Goal: Obtain resource: Download file/media

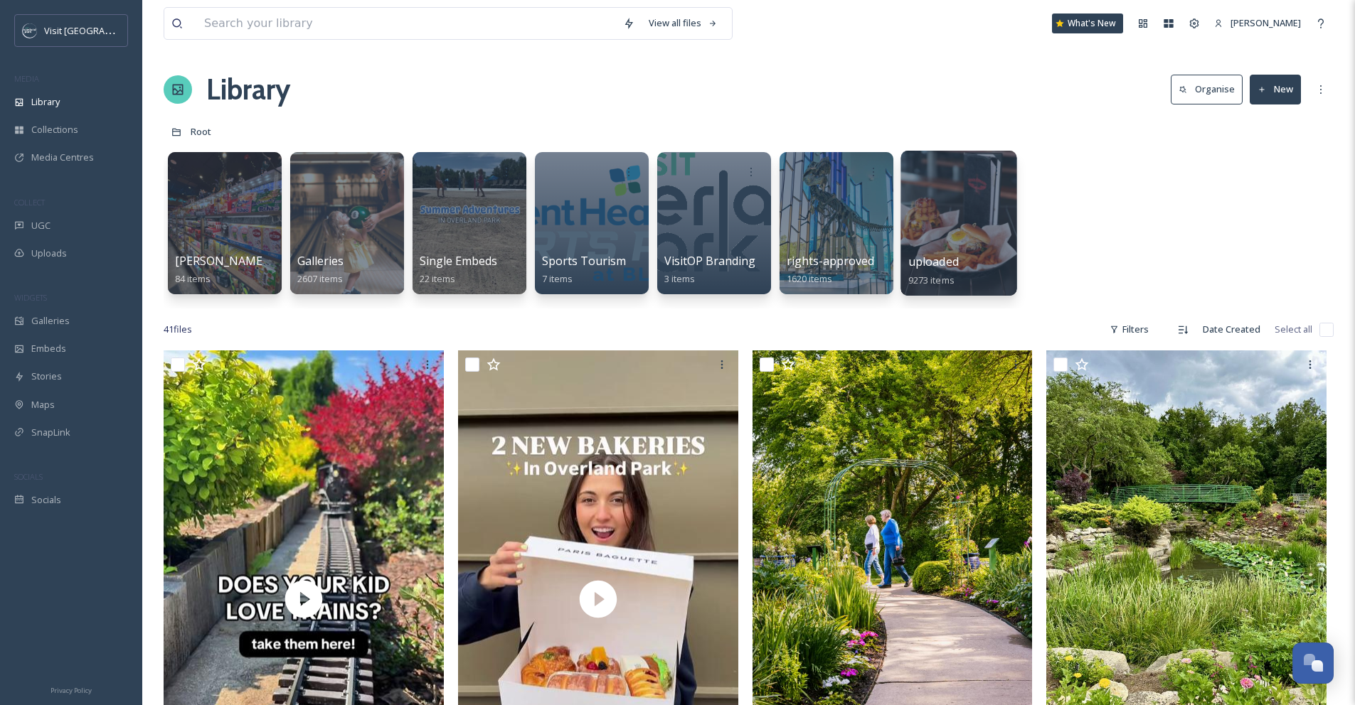
click at [971, 213] on div at bounding box center [958, 223] width 116 height 145
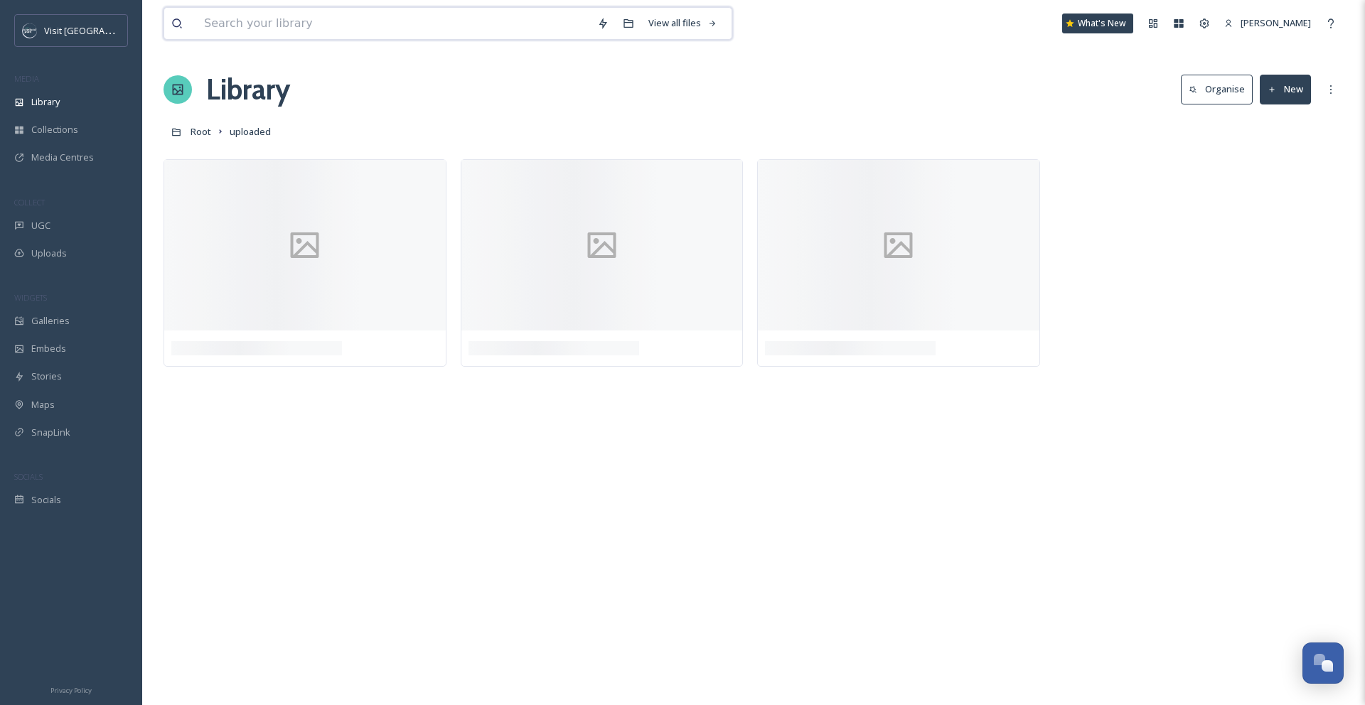
click at [224, 24] on input at bounding box center [393, 23] width 393 height 31
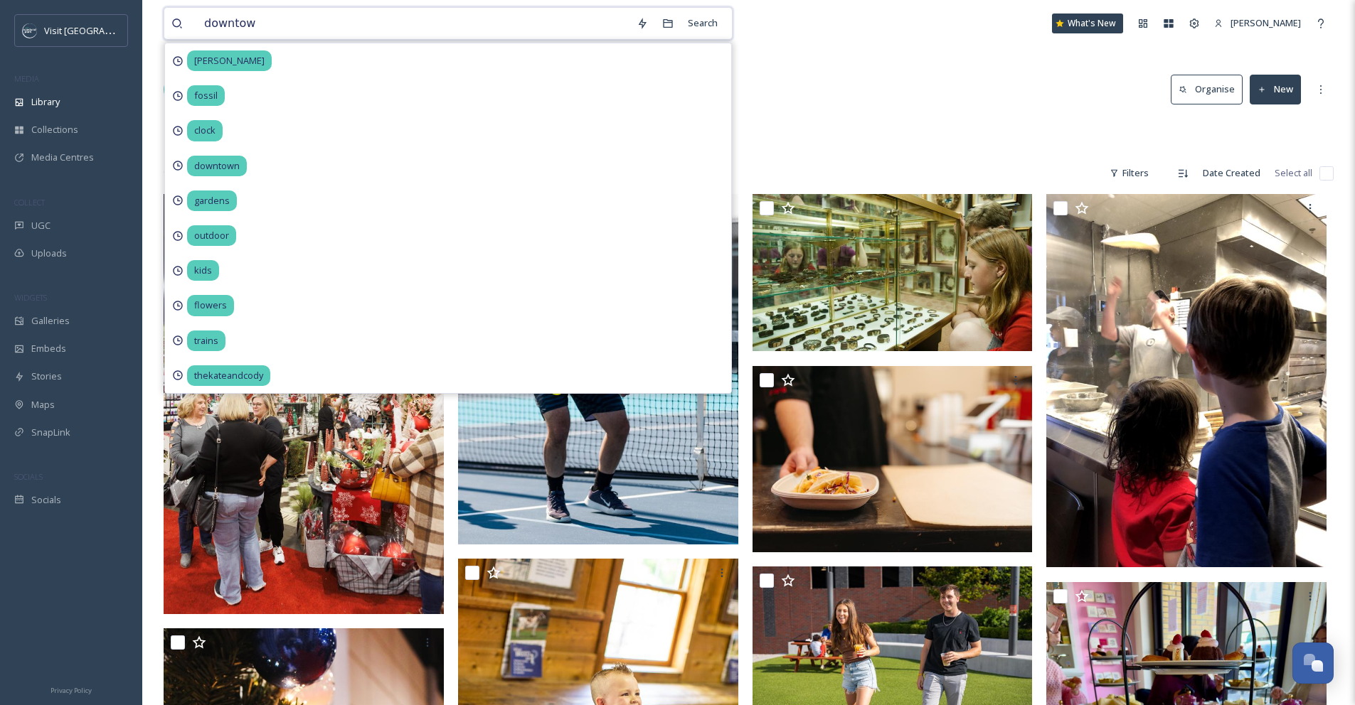
type input "downtown"
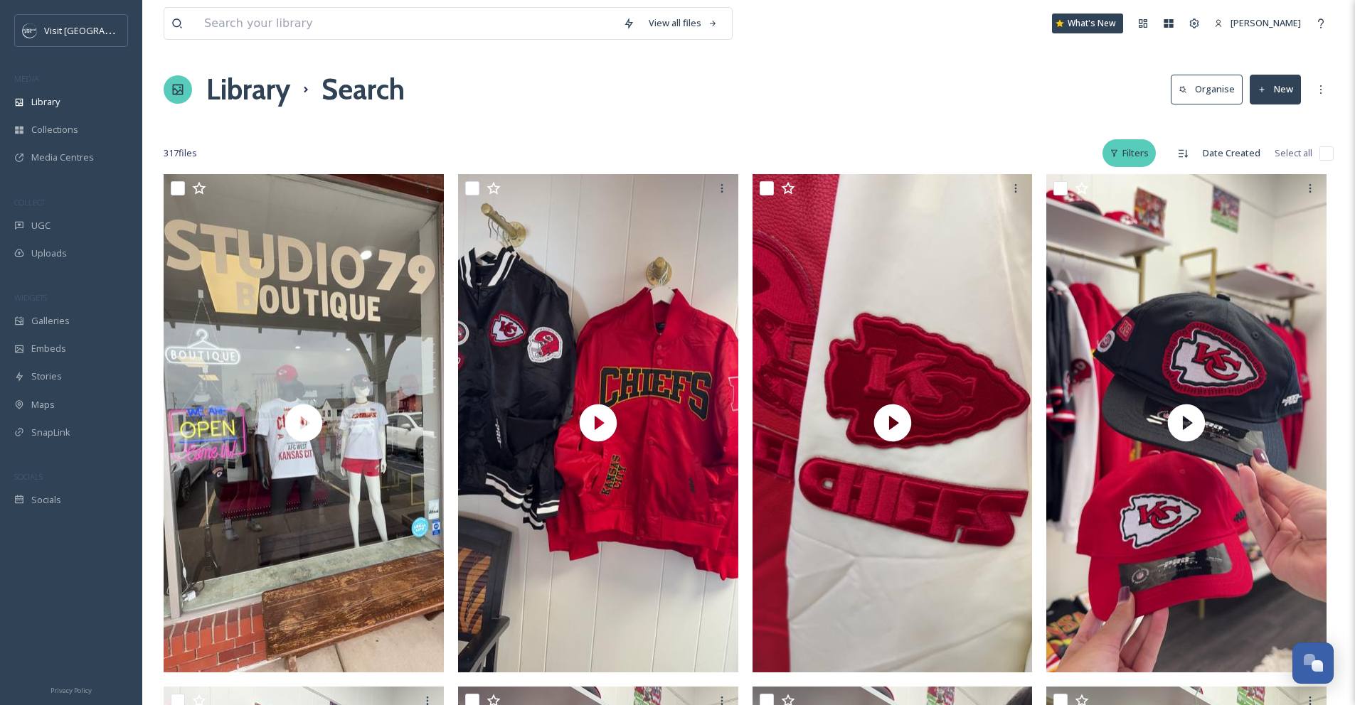
click at [1154, 151] on div "Filters" at bounding box center [1128, 153] width 53 height 28
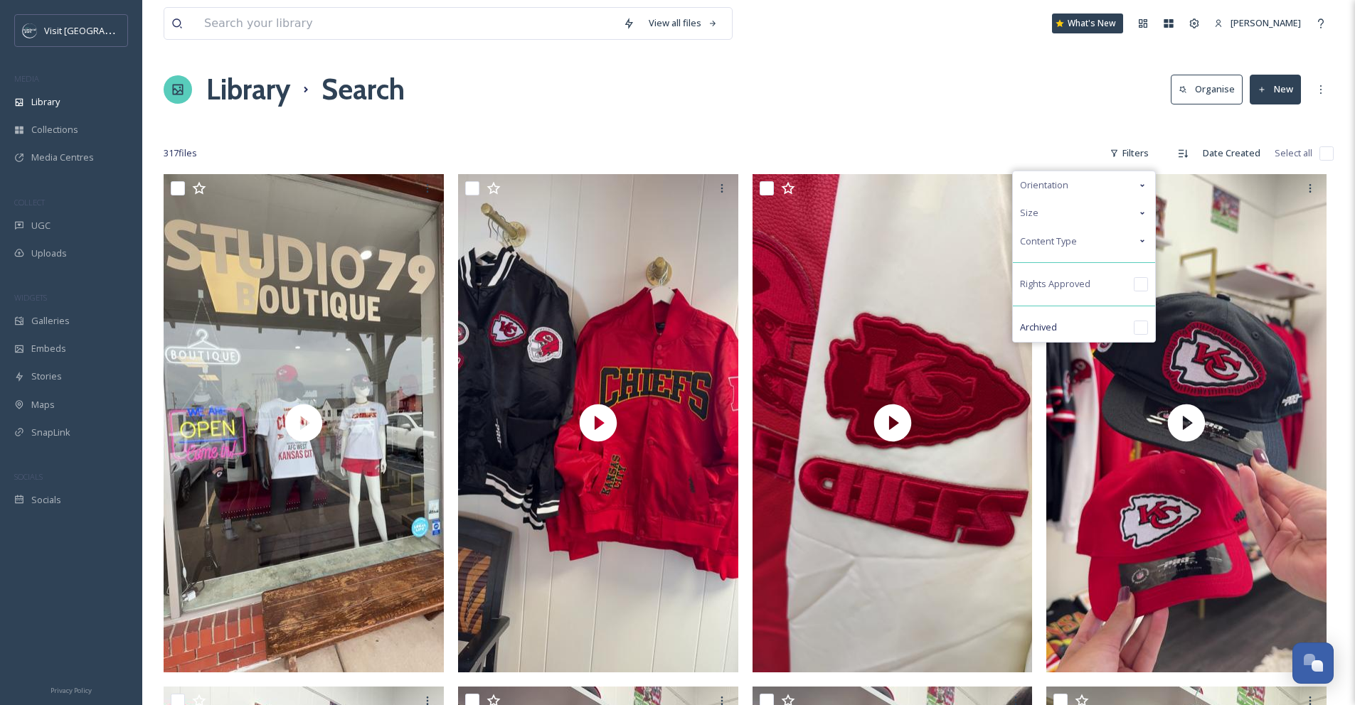
click at [1134, 186] on div "Orientation" at bounding box center [1084, 185] width 142 height 28
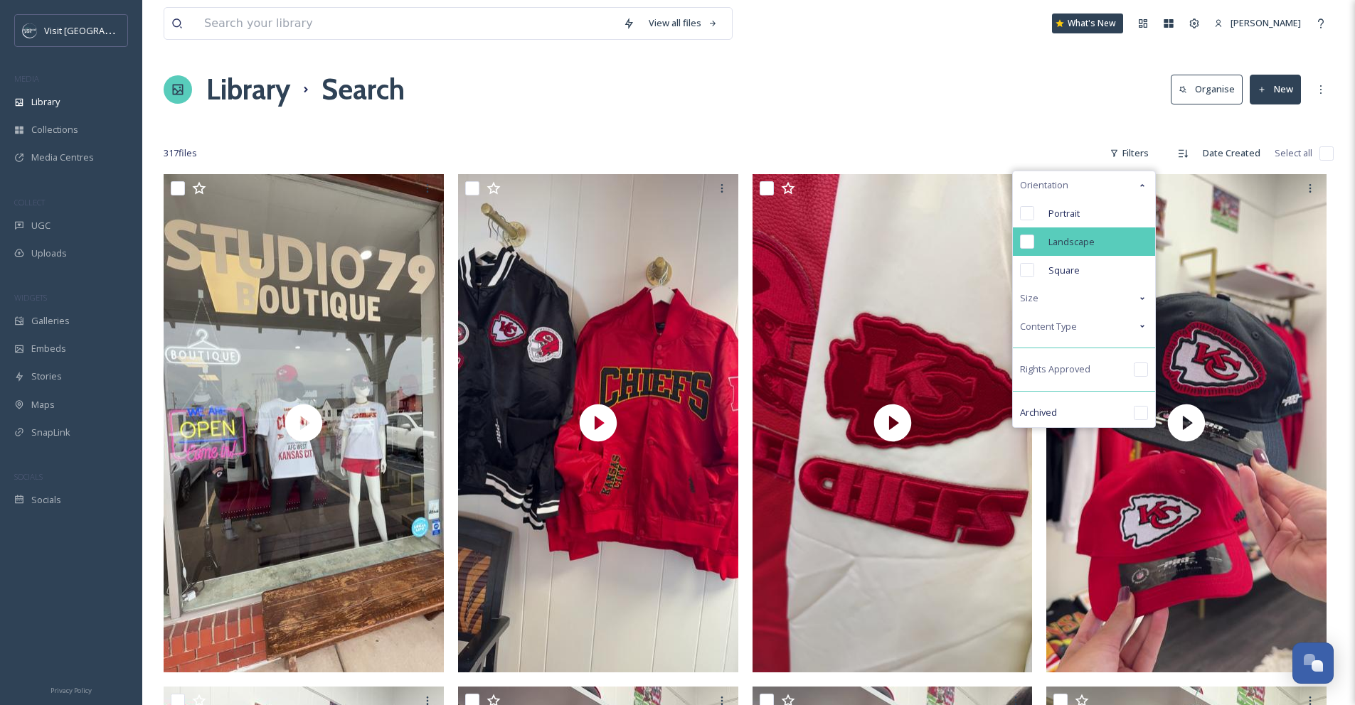
click at [1085, 235] on span "Landscape" at bounding box center [1071, 242] width 46 height 14
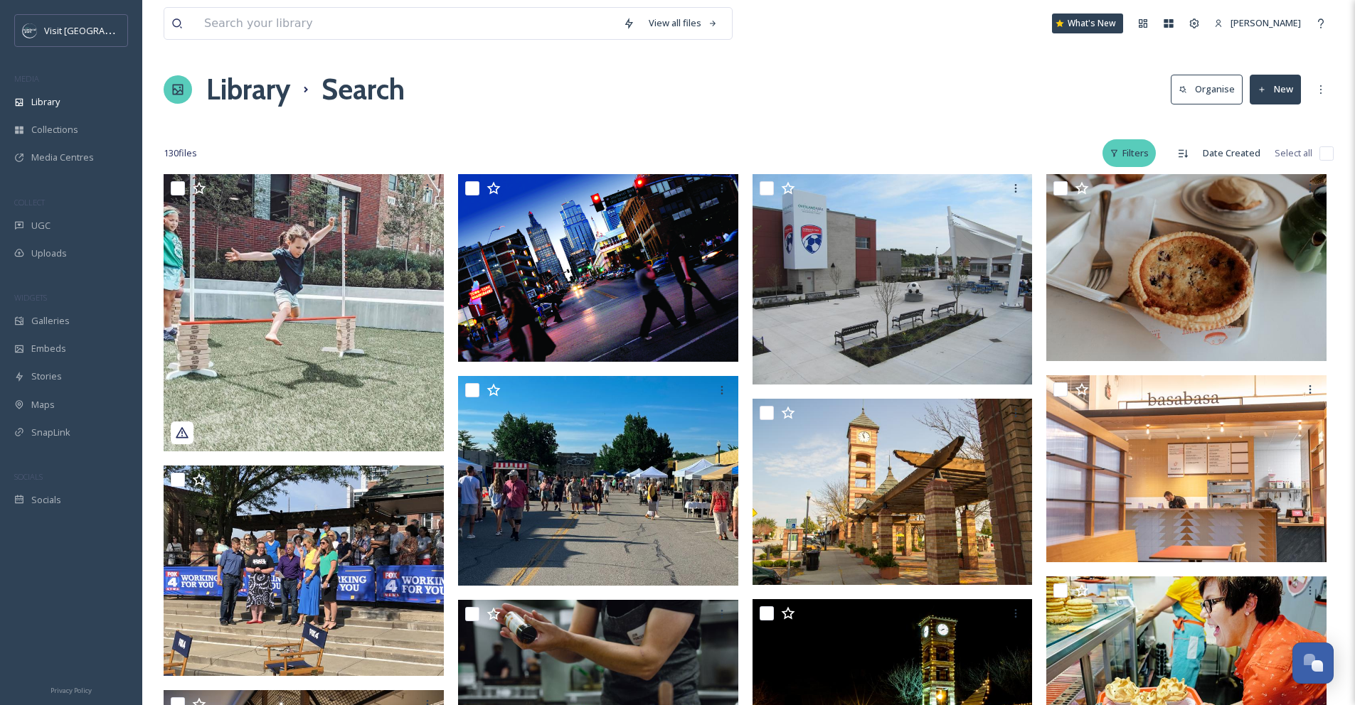
click at [1116, 155] on icon at bounding box center [1114, 153] width 6 height 7
click at [1003, 94] on div "Library Search Organise New" at bounding box center [749, 89] width 1170 height 43
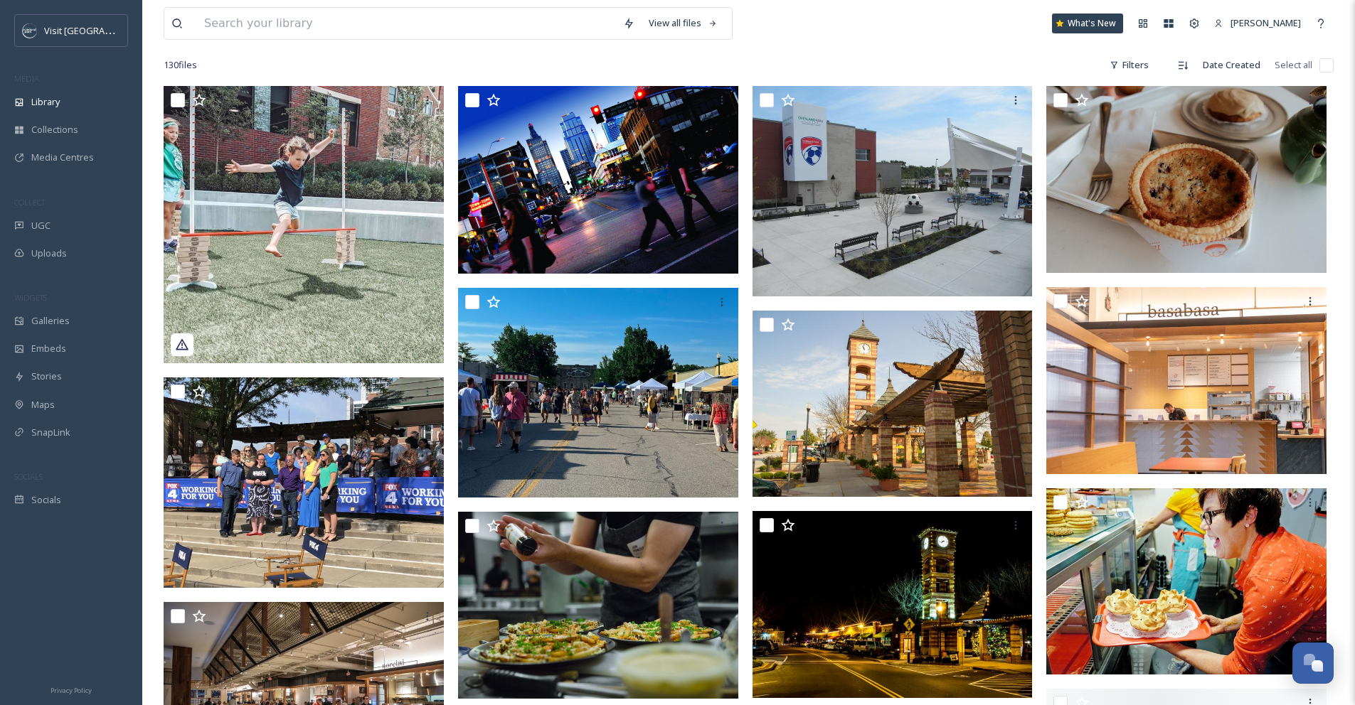
scroll to position [290, 0]
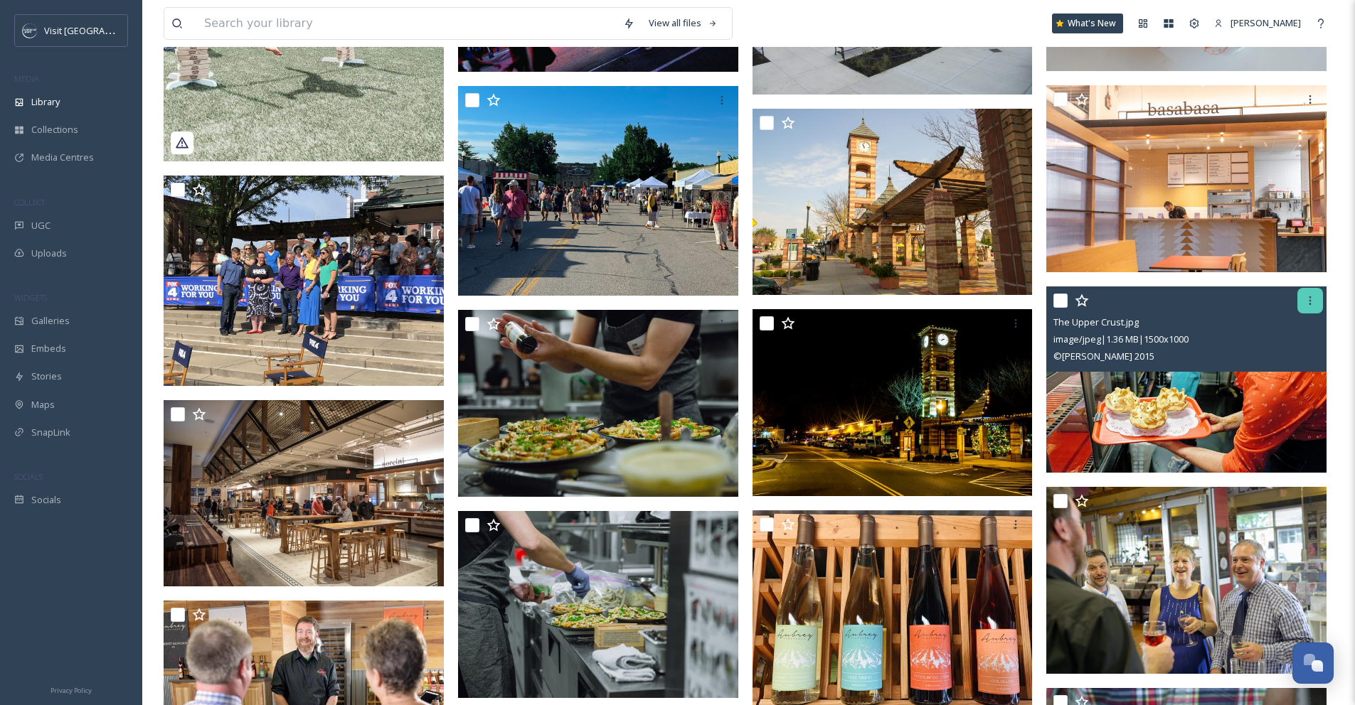
click at [1310, 299] on icon at bounding box center [1309, 300] width 11 height 11
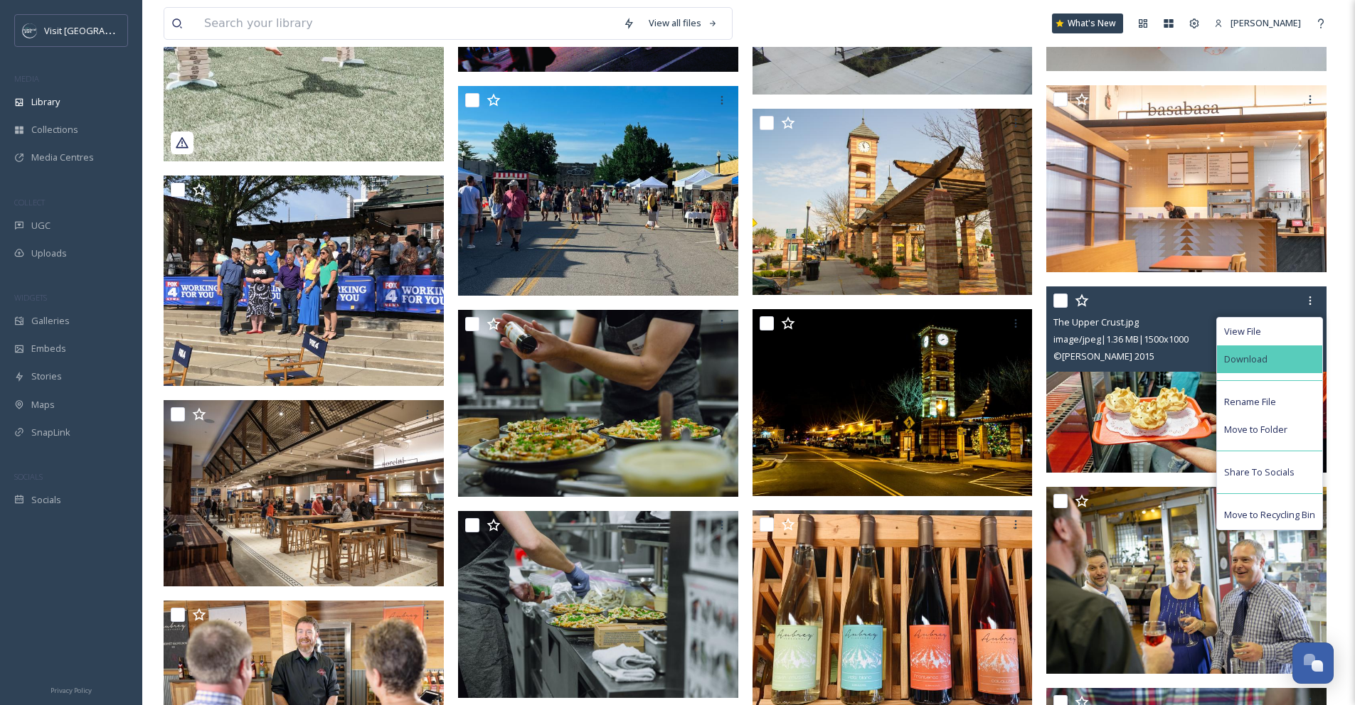
click at [1290, 366] on div "Download" at bounding box center [1269, 360] width 105 height 28
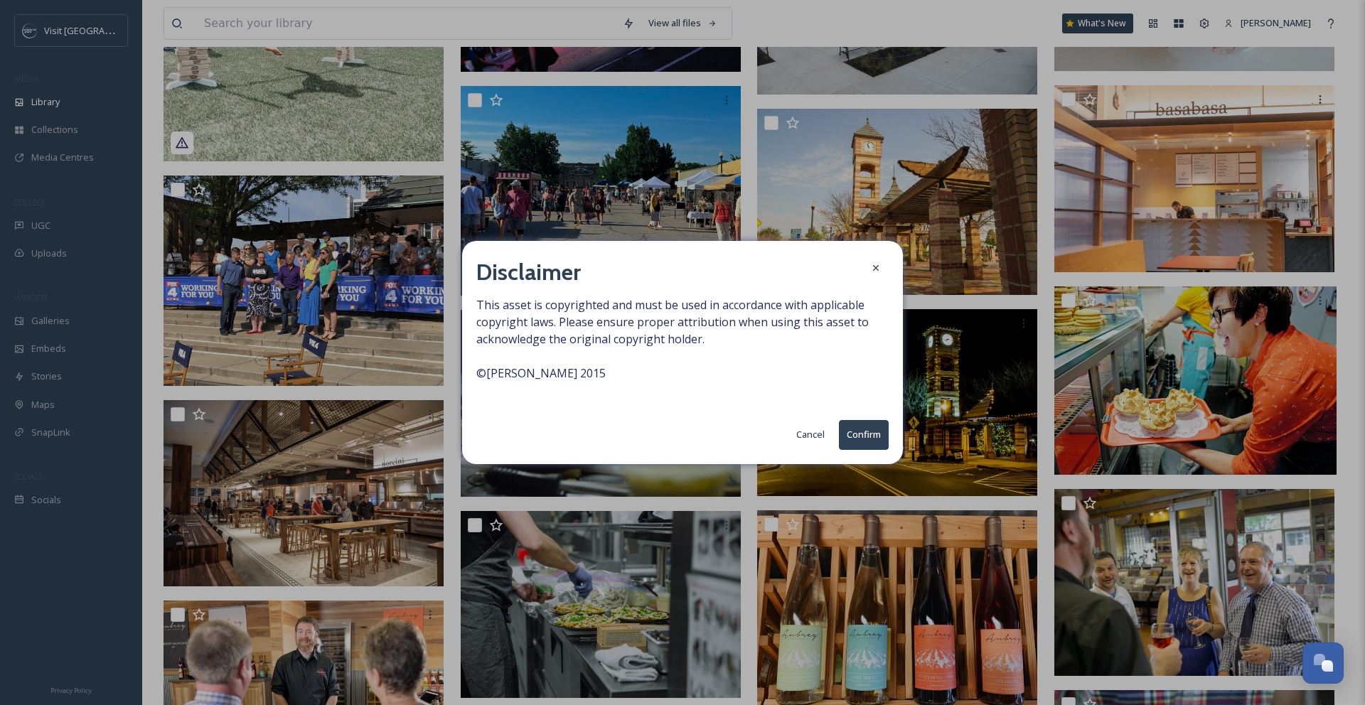
click at [856, 430] on button "Confirm" at bounding box center [864, 434] width 50 height 29
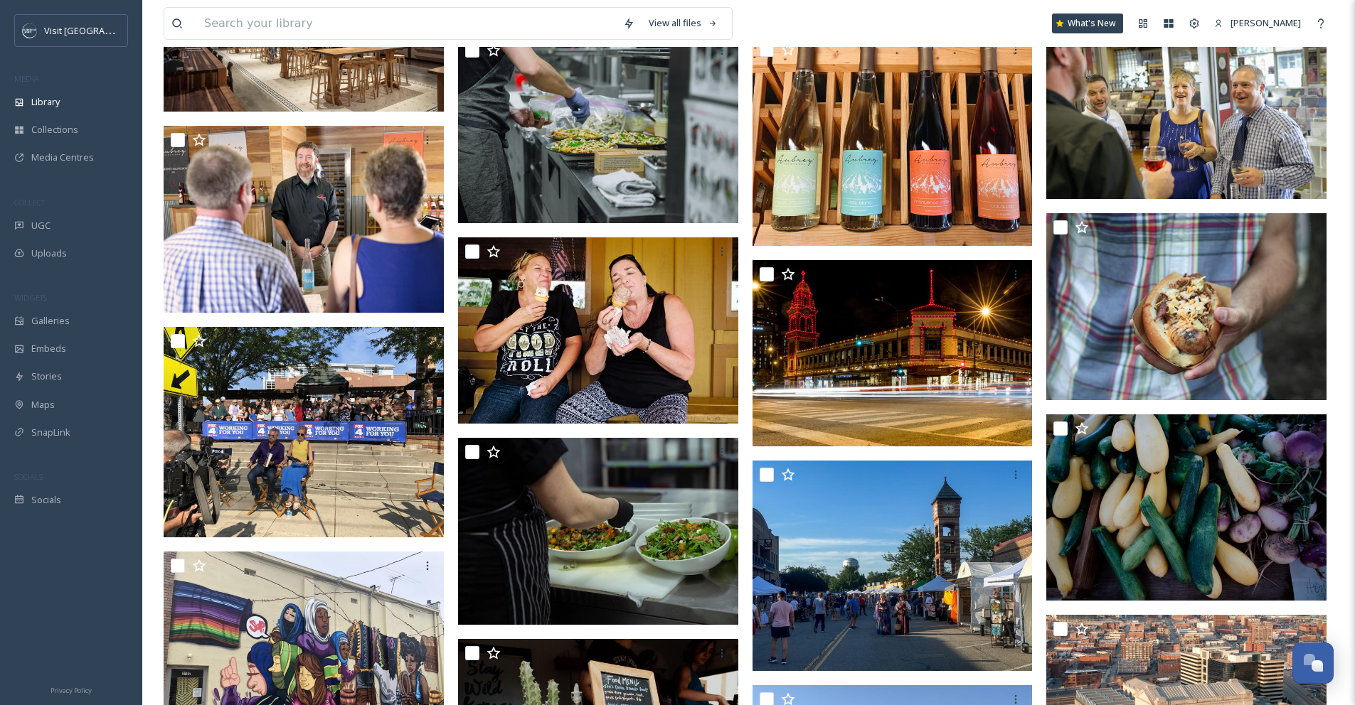
scroll to position [784, 0]
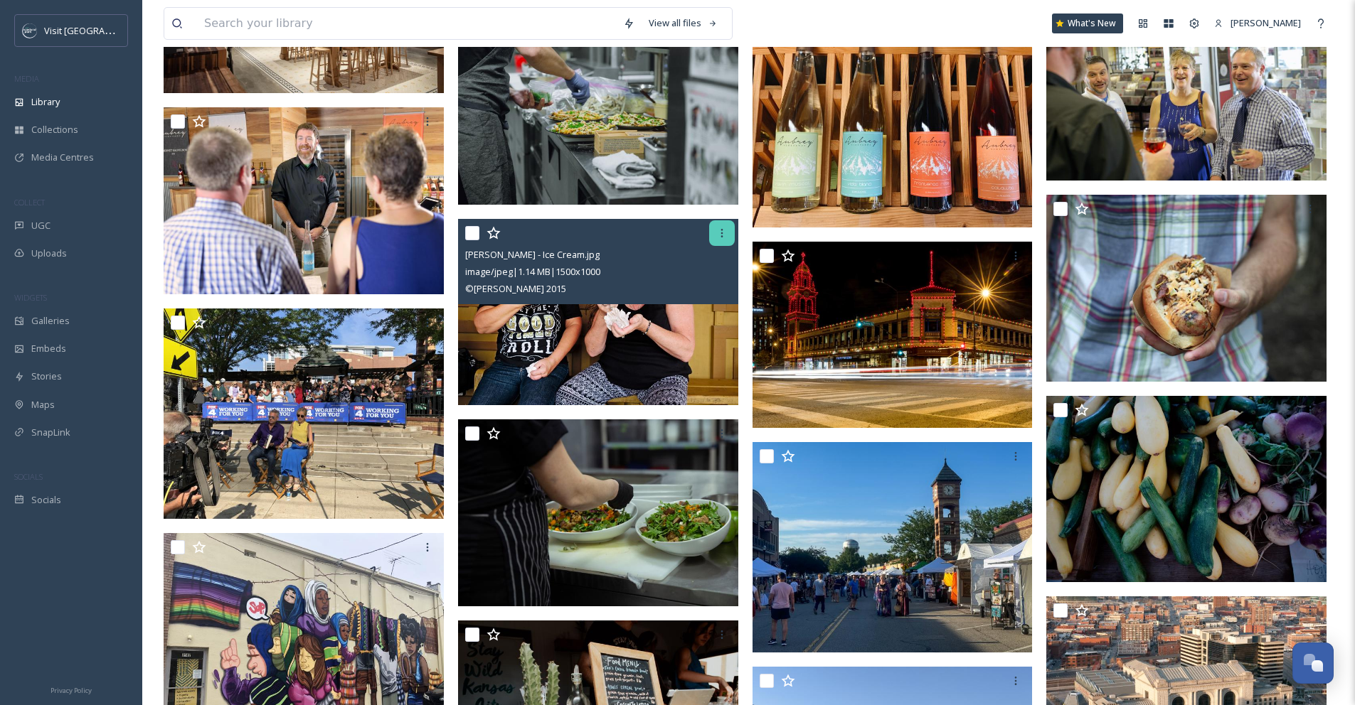
click at [724, 229] on icon at bounding box center [721, 233] width 11 height 11
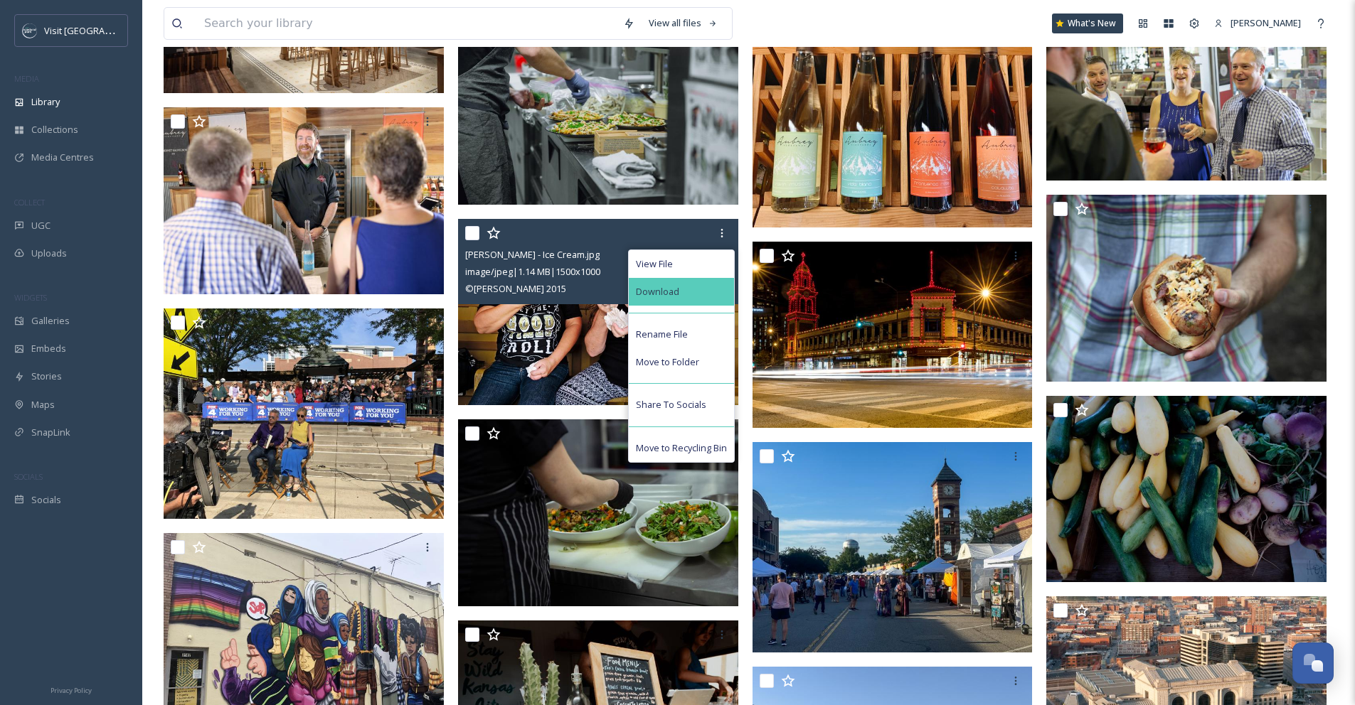
click at [702, 282] on div "Download" at bounding box center [681, 292] width 105 height 28
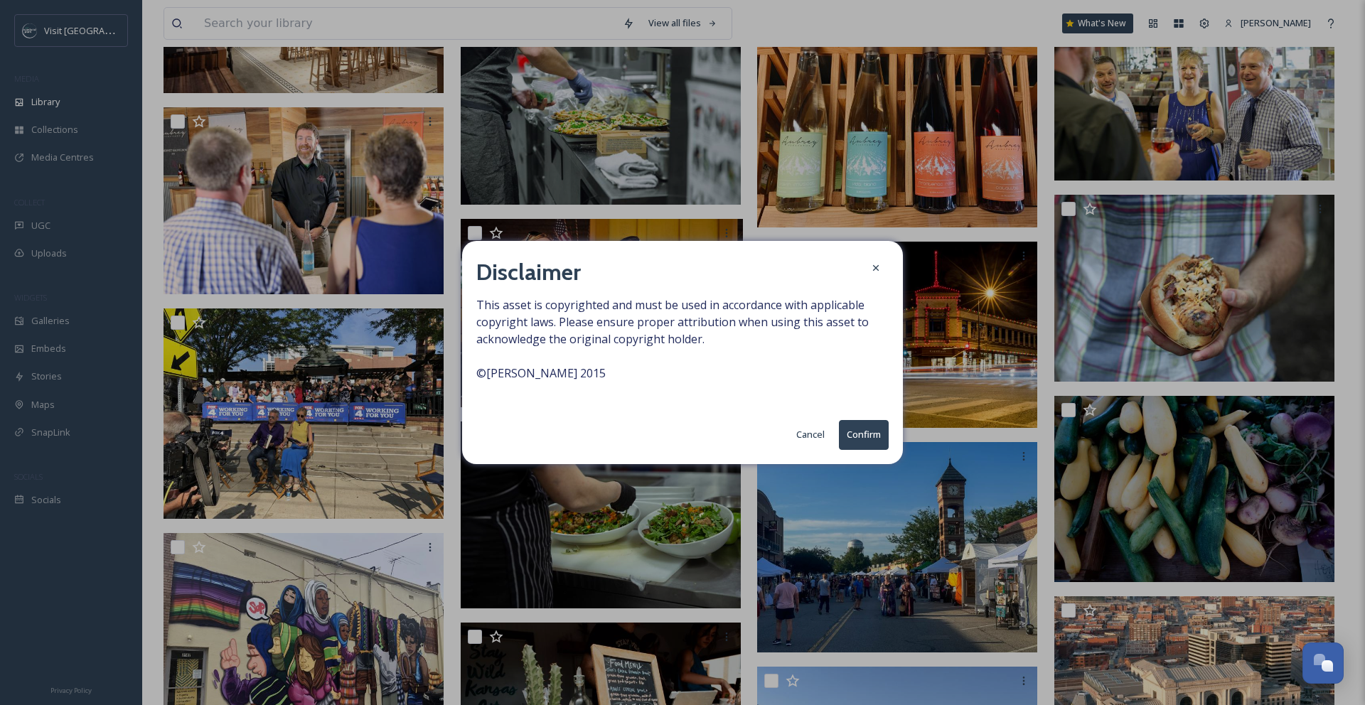
click at [850, 430] on button "Confirm" at bounding box center [864, 434] width 50 height 29
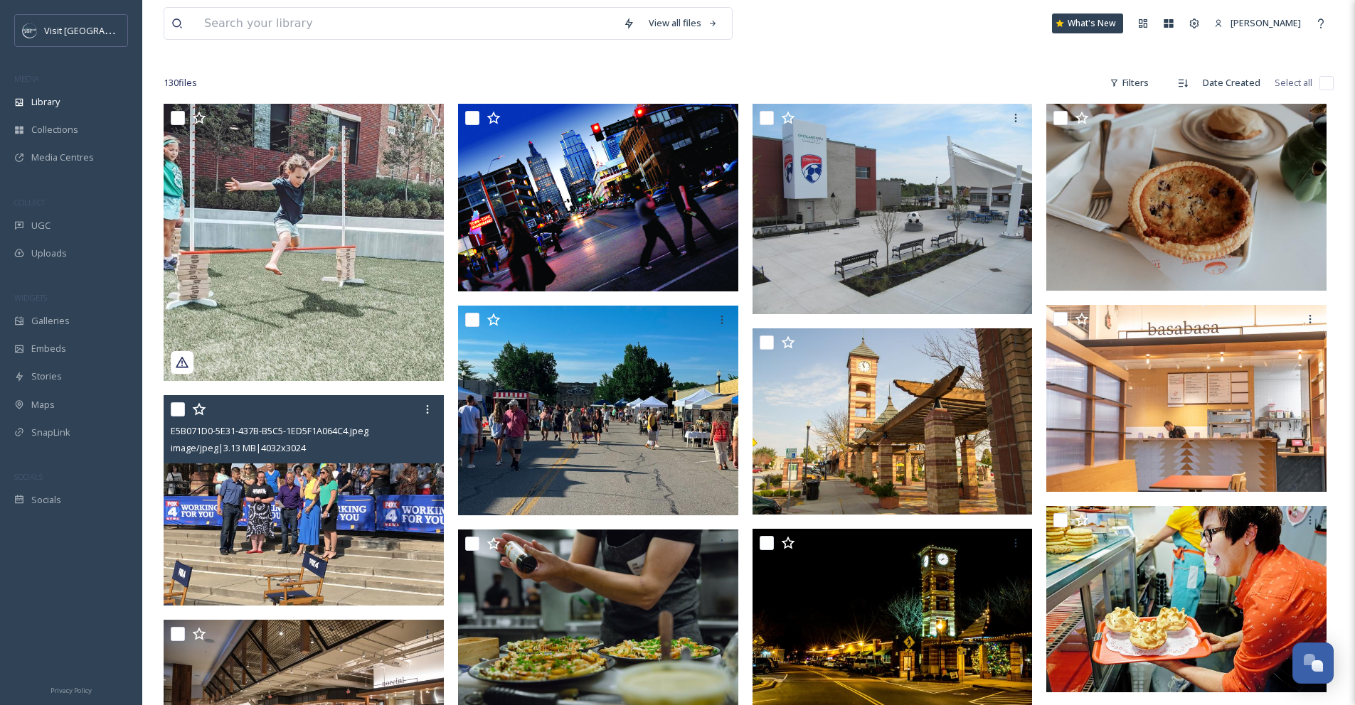
scroll to position [0, 0]
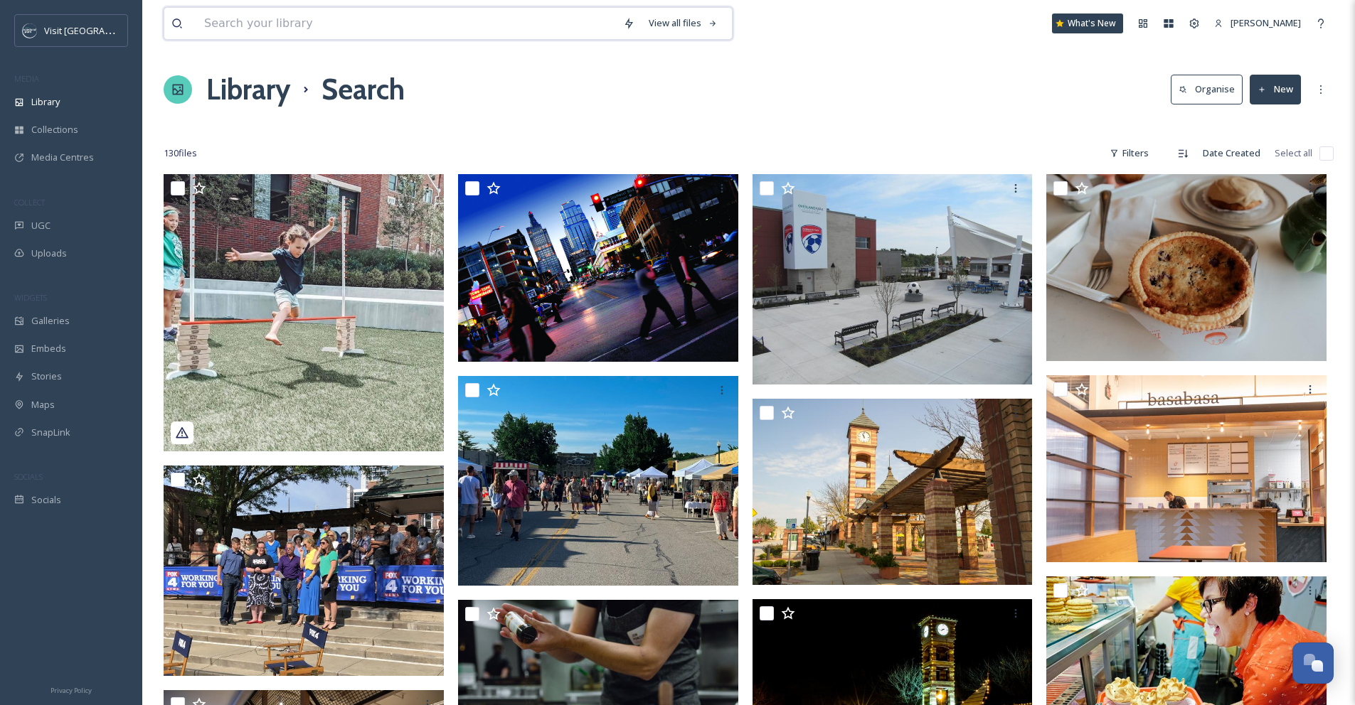
click at [380, 28] on input at bounding box center [406, 23] width 419 height 31
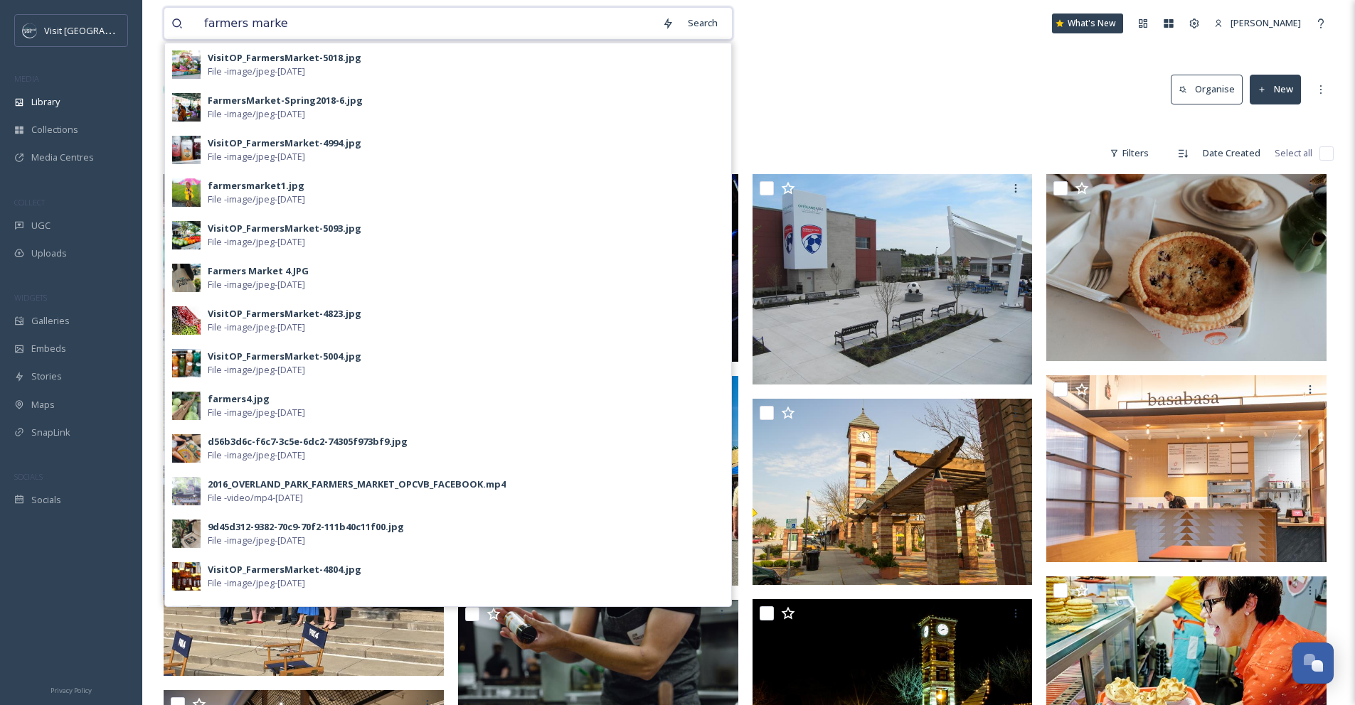
type input "farmers market"
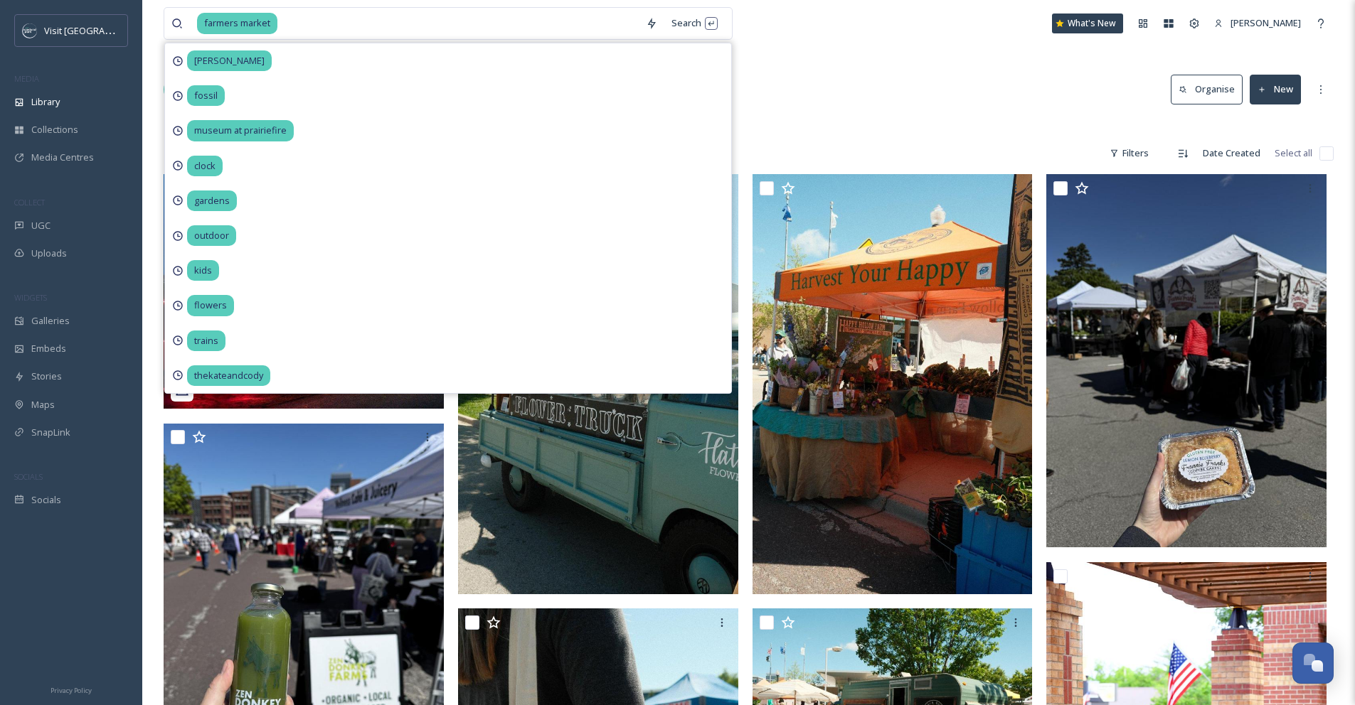
click at [838, 44] on div "farmers market Search [PERSON_NAME] fossil museum at [GEOGRAPHIC_DATA] outdoor …" at bounding box center [749, 23] width 1170 height 47
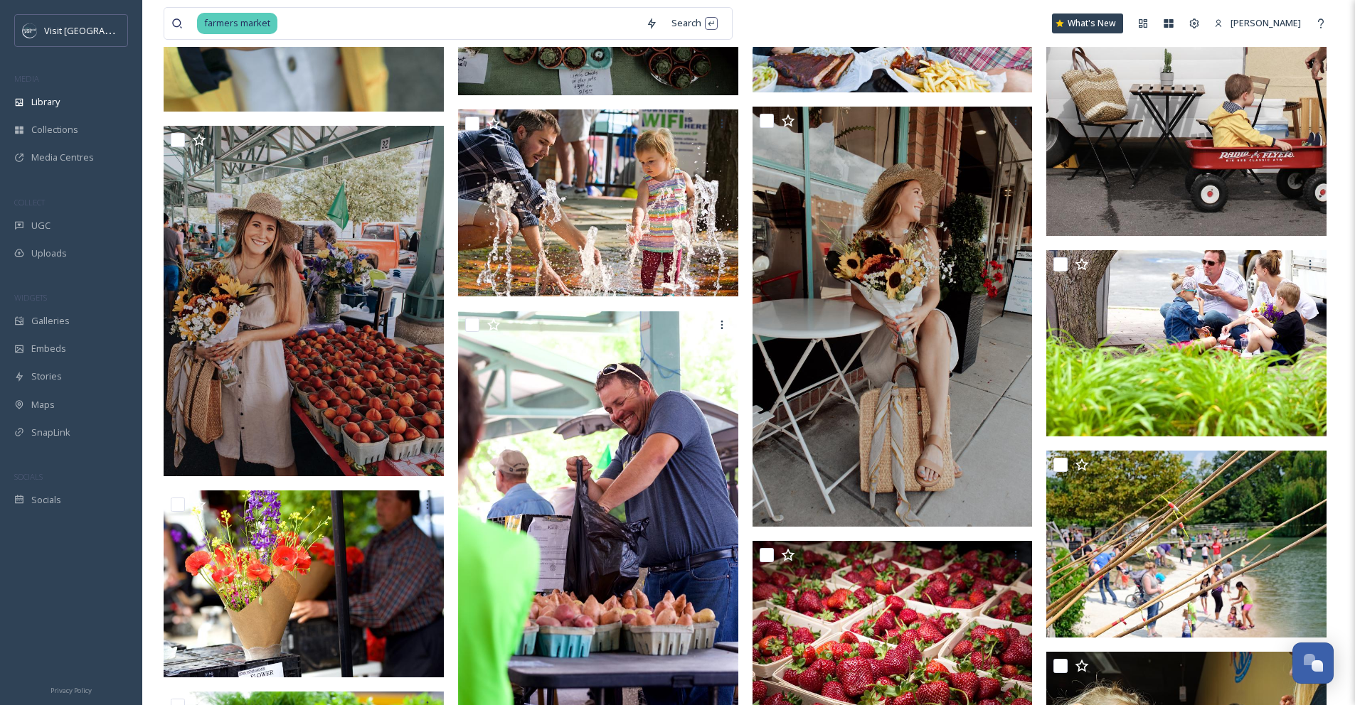
scroll to position [3191, 0]
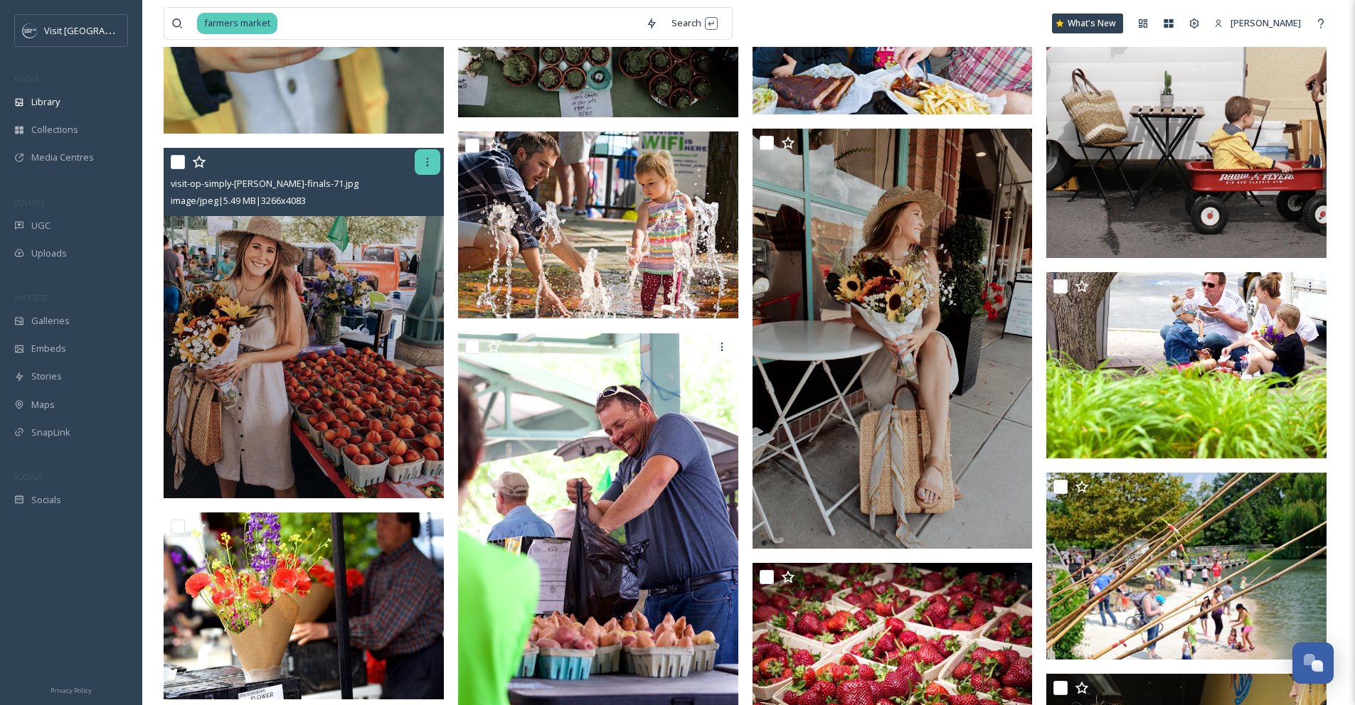
click at [426, 160] on icon at bounding box center [427, 161] width 11 height 11
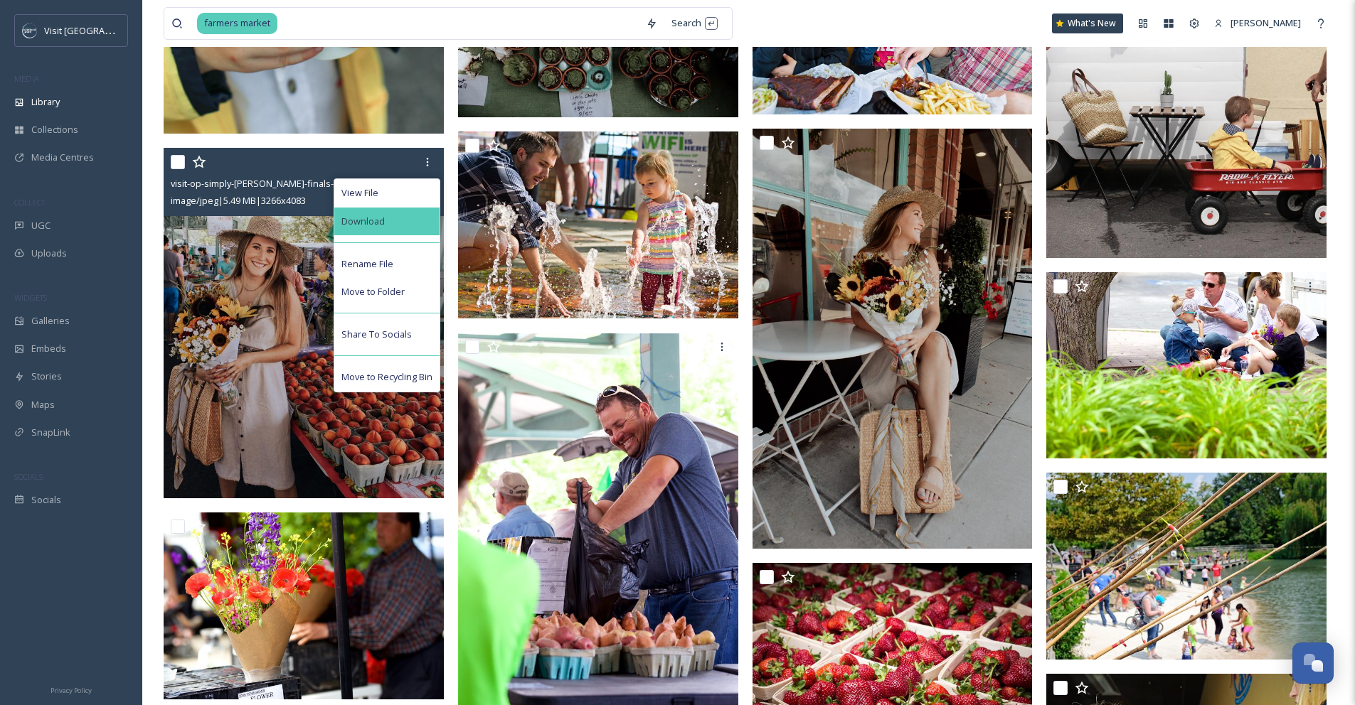
click at [412, 227] on div "Download" at bounding box center [386, 222] width 105 height 28
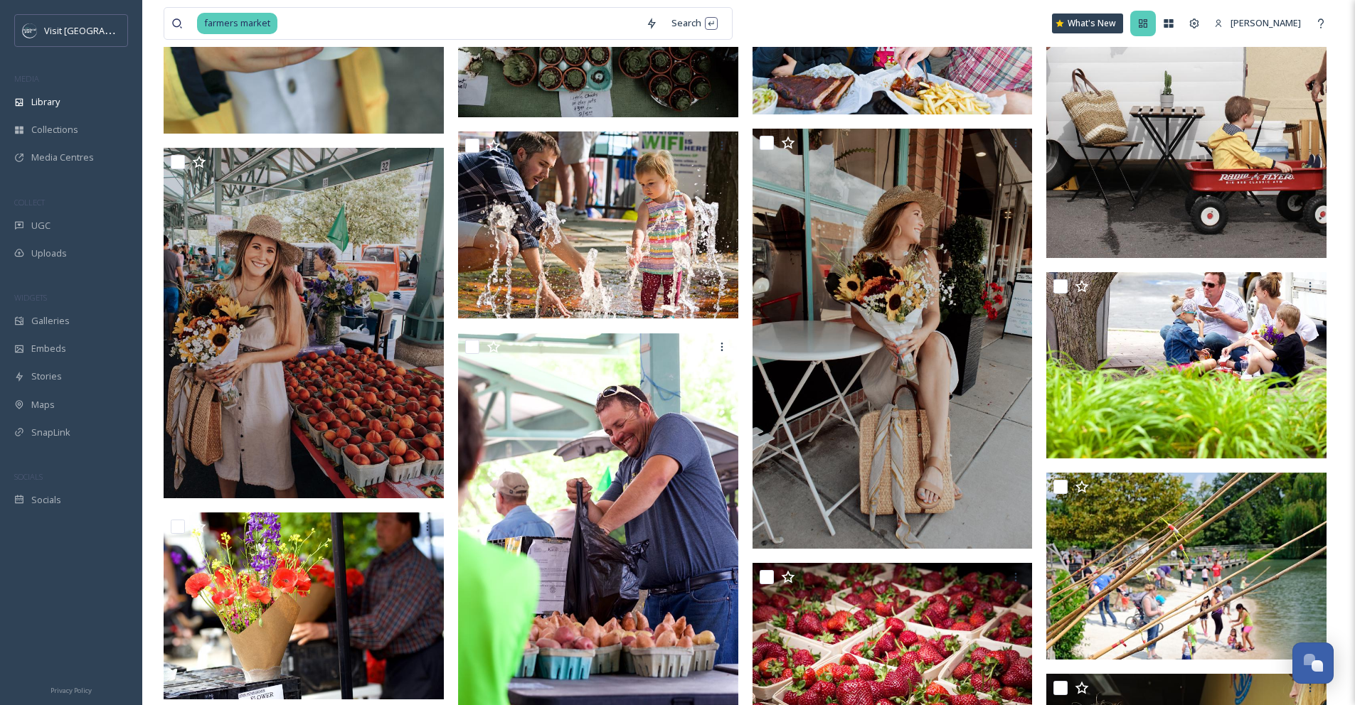
click at [1156, 24] on div at bounding box center [1143, 24] width 26 height 26
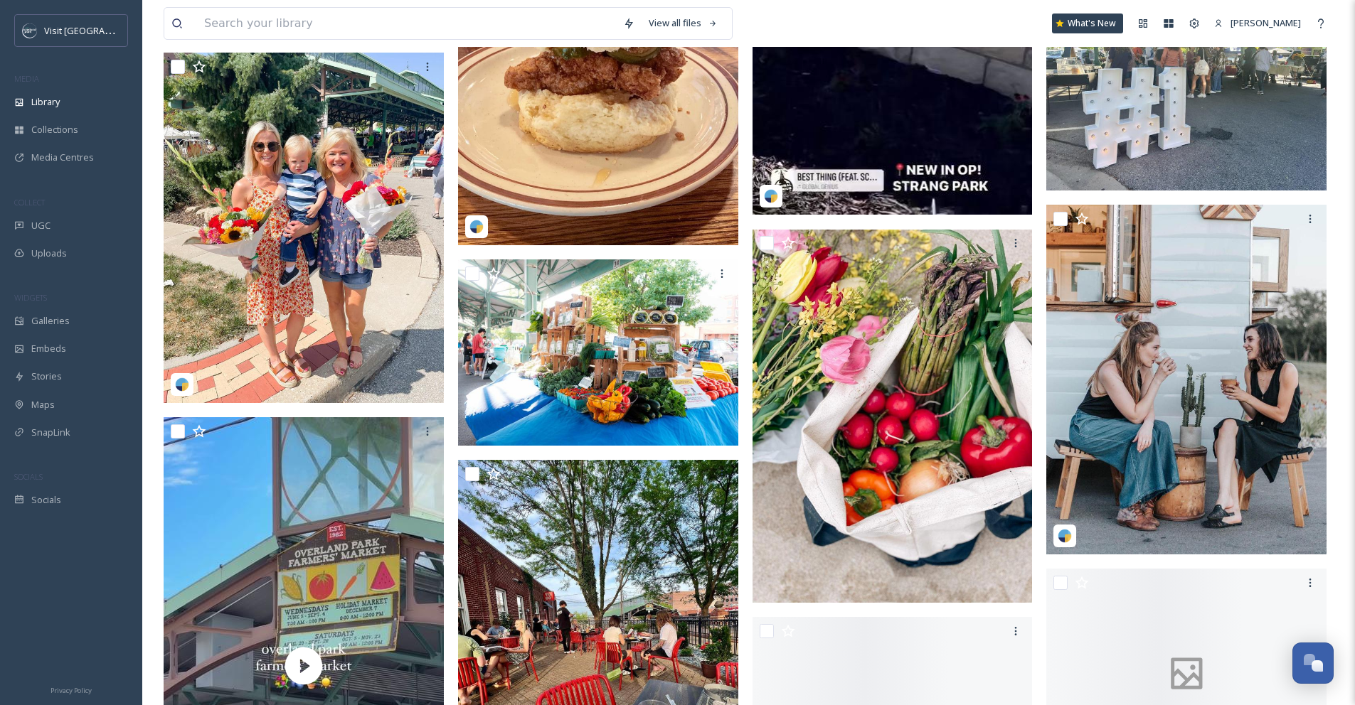
scroll to position [7866, 0]
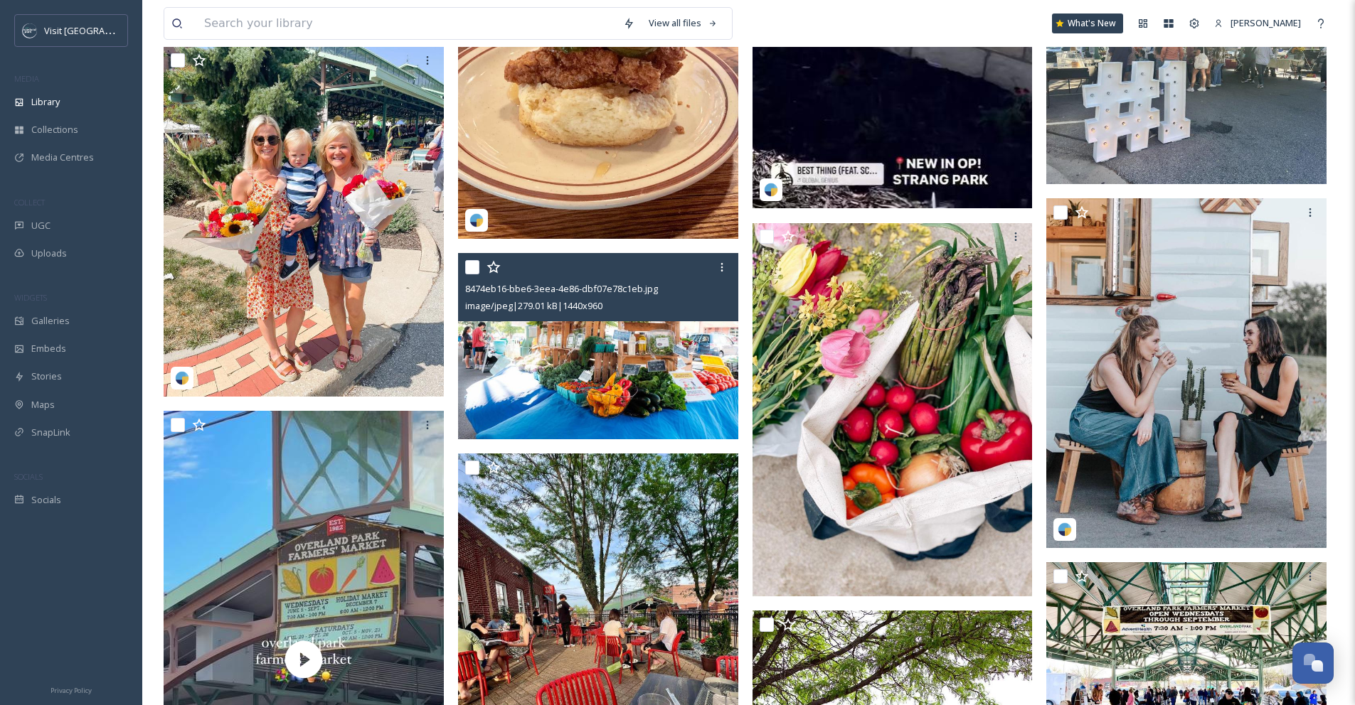
click at [659, 362] on img at bounding box center [598, 346] width 280 height 187
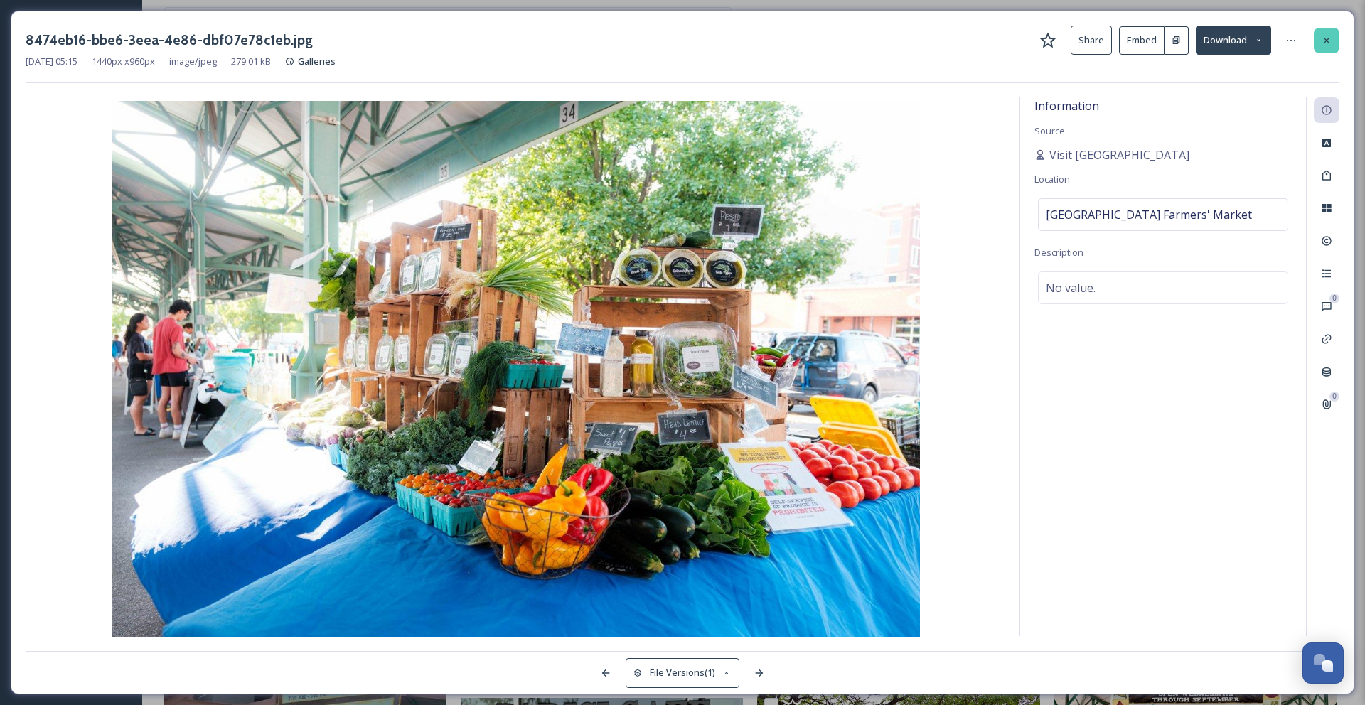
click at [1323, 44] on icon at bounding box center [1326, 40] width 11 height 11
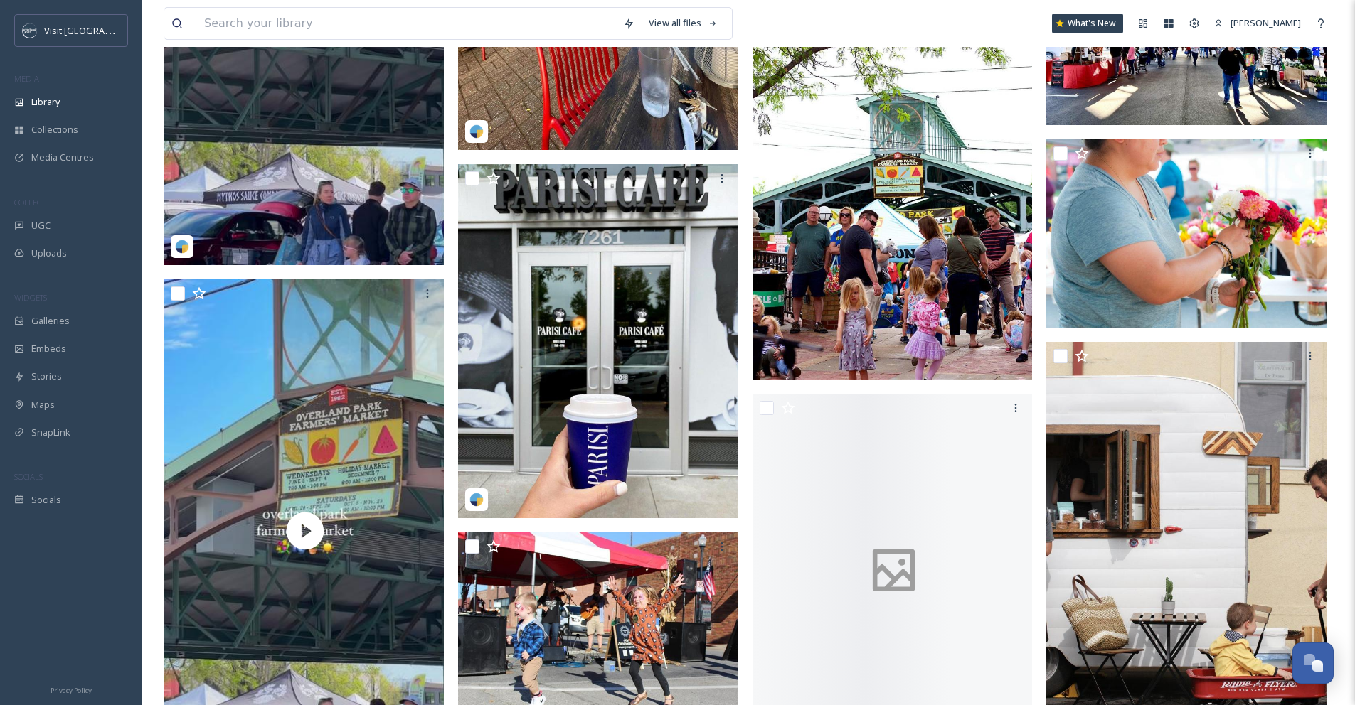
scroll to position [8629, 0]
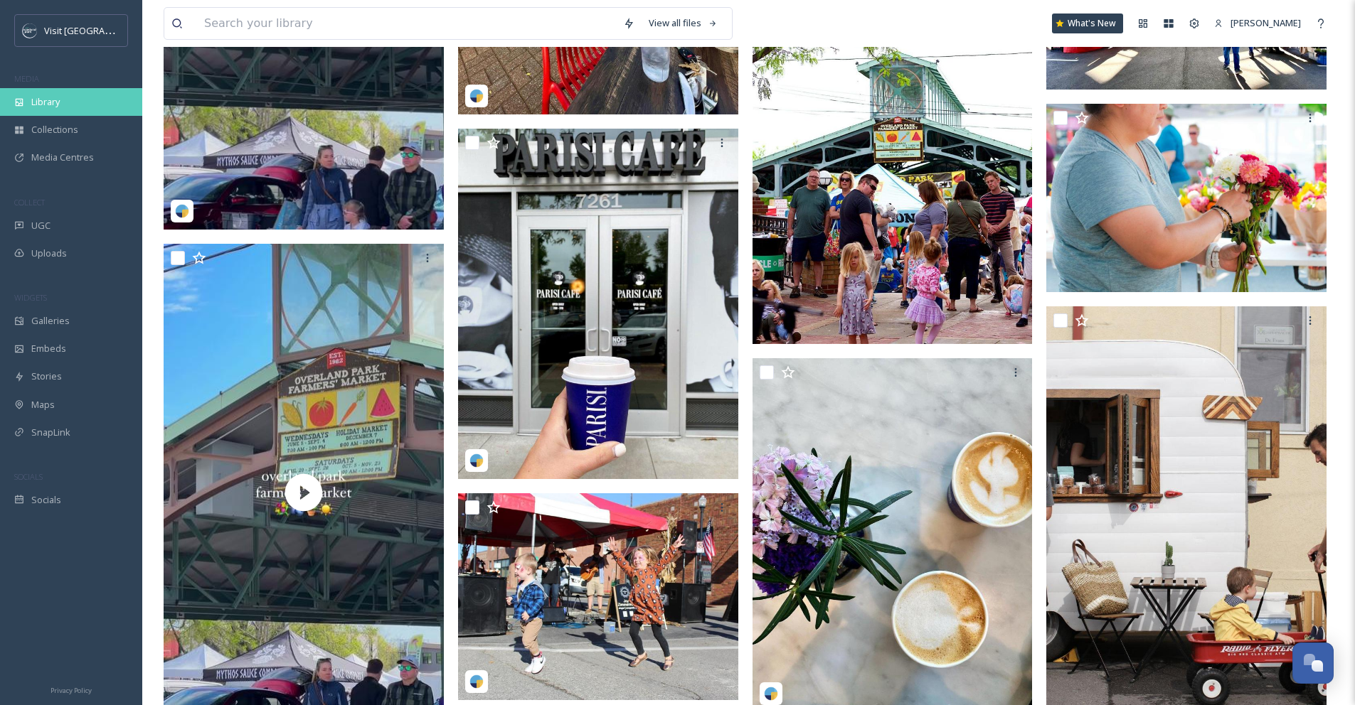
click at [37, 104] on span "Library" at bounding box center [45, 102] width 28 height 14
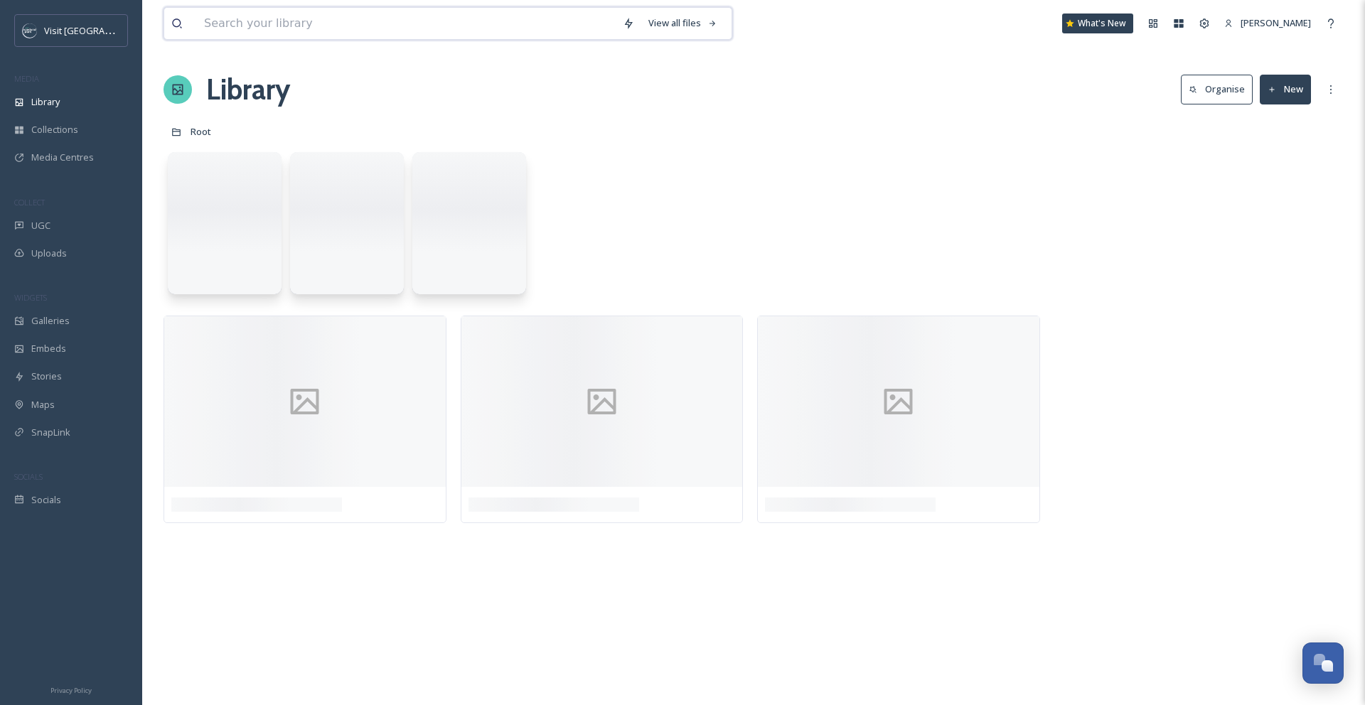
click at [219, 29] on input at bounding box center [406, 23] width 419 height 31
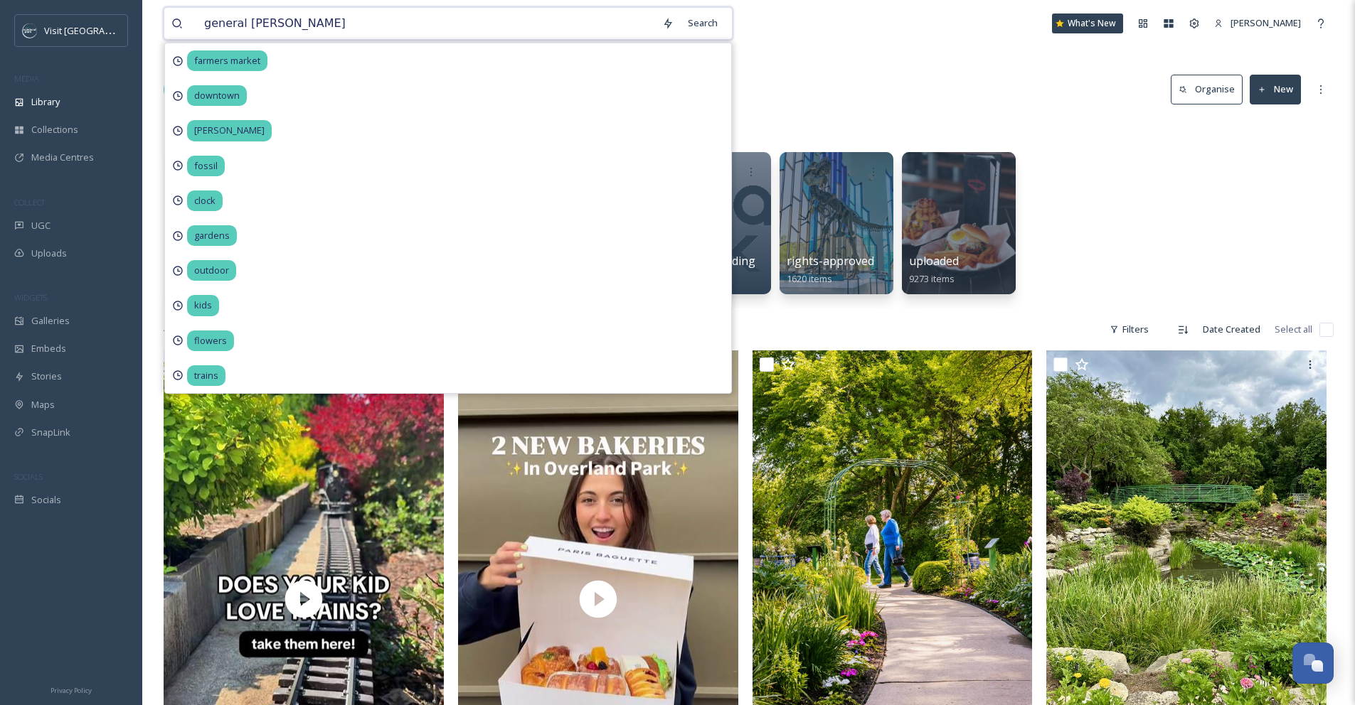
type input "general store"
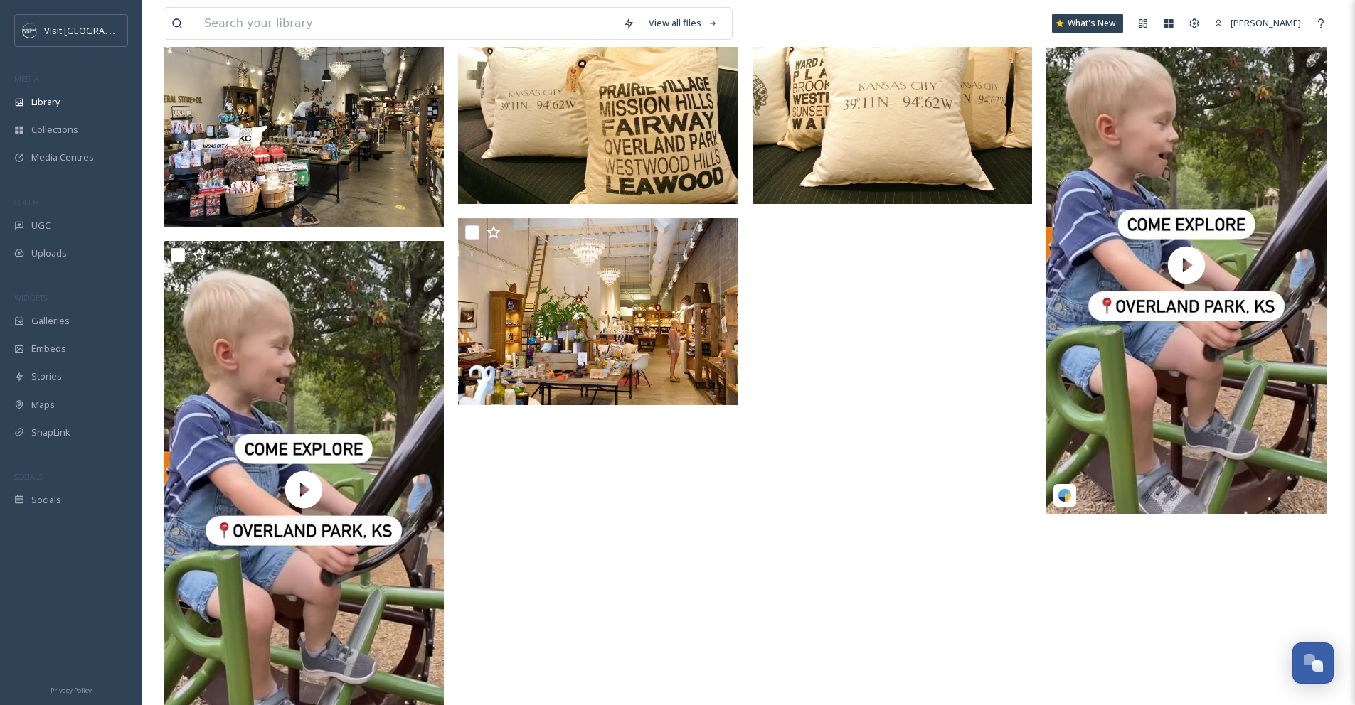
scroll to position [215, 0]
